Goal: Task Accomplishment & Management: Manage account settings

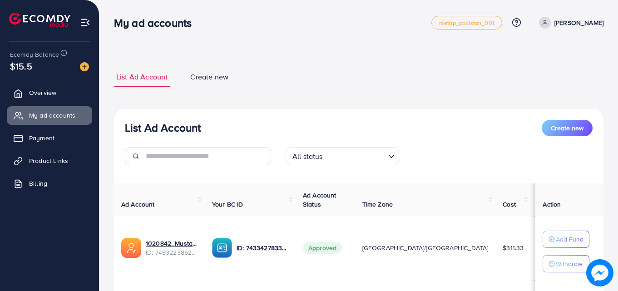
click at [538, 249] on span "$2.7" at bounding box center [544, 247] width 12 height 9
click at [531, 245] on td "$2.7" at bounding box center [550, 248] width 39 height 64
click at [547, 271] on button "Withdraw" at bounding box center [565, 263] width 47 height 17
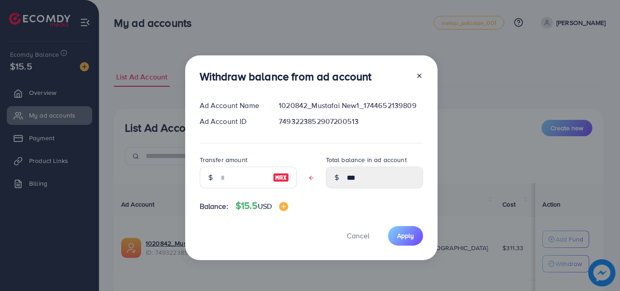
click at [444, 83] on div "Withdraw balance from ad account Ad Account Name 1020842_Mustafai New1_17446521…" at bounding box center [310, 145] width 620 height 291
